Goal: Task Accomplishment & Management: Use online tool/utility

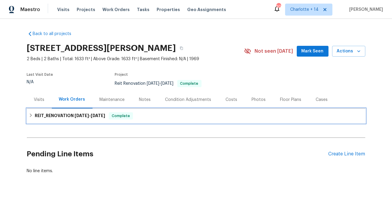
click at [73, 118] on h6 "REIT_RENOVATION [DATE] - [DATE]" at bounding box center [70, 115] width 70 height 7
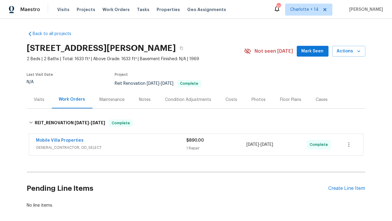
click at [230, 102] on div "Costs" at bounding box center [232, 100] width 26 height 18
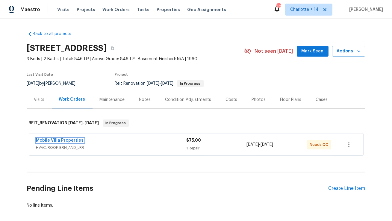
click at [64, 140] on link "Mobile Villa Properties" at bounding box center [60, 140] width 48 height 4
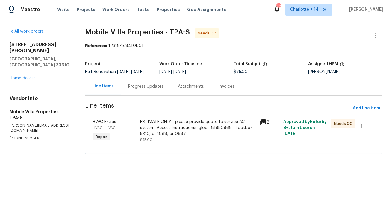
click at [146, 88] on div "Progress Updates" at bounding box center [145, 87] width 35 height 6
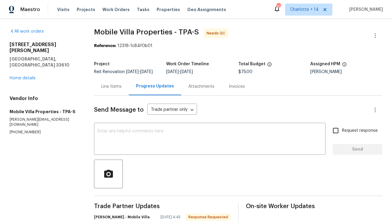
scroll to position [77, 0]
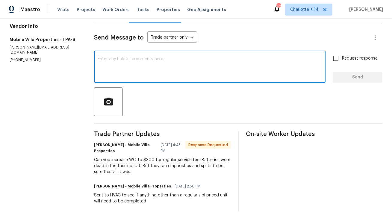
click at [158, 75] on textarea at bounding box center [210, 67] width 224 height 21
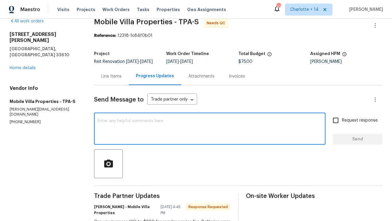
scroll to position [9, 0]
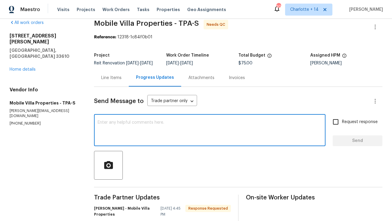
click at [120, 81] on div "Line Items" at bounding box center [111, 78] width 20 height 6
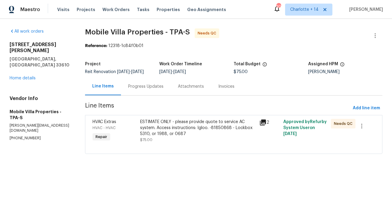
click at [134, 87] on div "Progress Updates" at bounding box center [145, 87] width 35 height 6
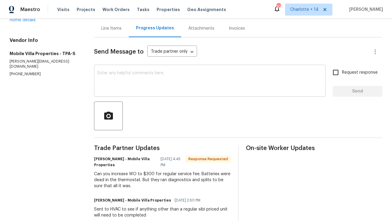
scroll to position [56, 0]
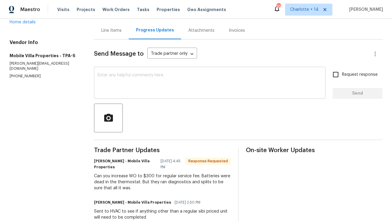
click at [138, 91] on textarea at bounding box center [210, 83] width 224 height 21
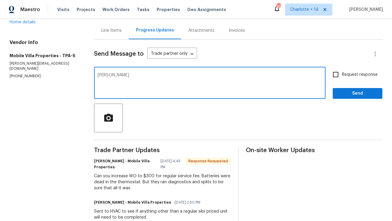
type textarea "J"
type textarea "H"
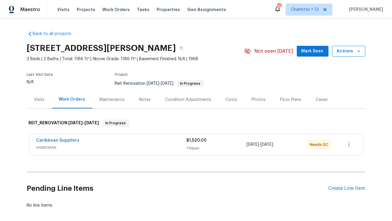
click at [361, 52] on icon "button" at bounding box center [359, 51] width 6 height 6
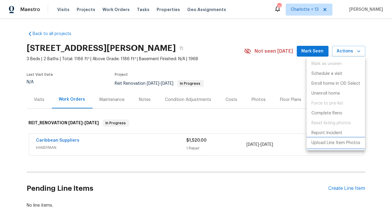
click at [328, 143] on p "Upload Line Item Photos" at bounding box center [335, 143] width 49 height 6
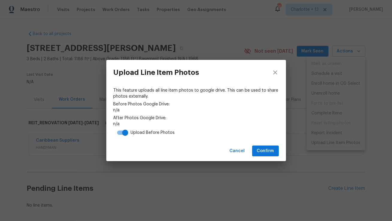
click at [123, 131] on input "checkbox" at bounding box center [125, 132] width 34 height 11
checkbox input "false"
click at [259, 146] on button "Confirm" at bounding box center [265, 151] width 27 height 11
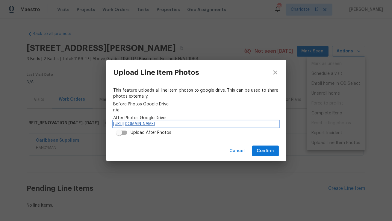
click at [205, 124] on link "https://drive.google.com/drive/folders/1vb7P9iN_TR17-bw7RnMx7g9c_vZEQuRr" at bounding box center [196, 124] width 165 height 6
